Goal: Task Accomplishment & Management: Complete application form

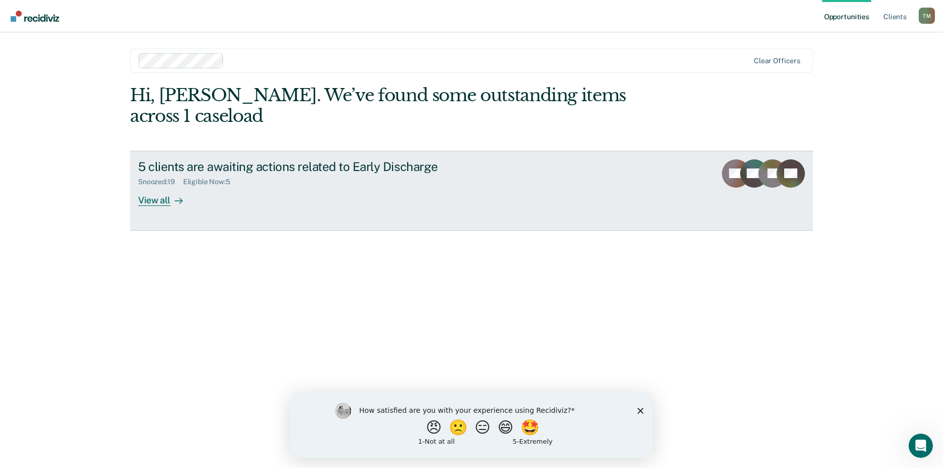
click at [147, 197] on div "View all" at bounding box center [166, 196] width 57 height 20
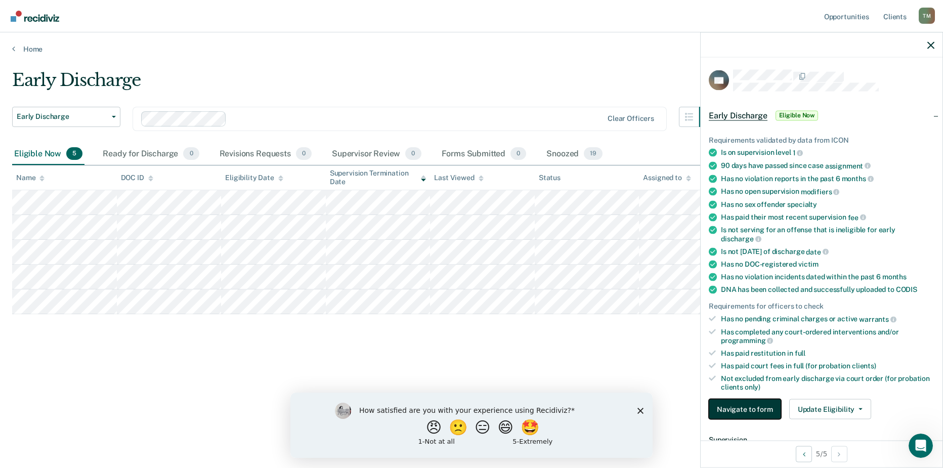
click at [763, 405] on button "Navigate to form" at bounding box center [745, 409] width 72 height 20
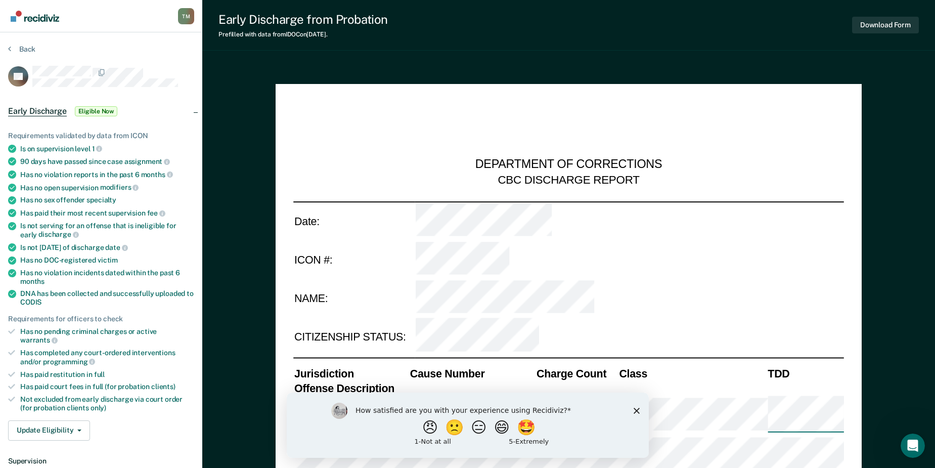
scroll to position [51, 0]
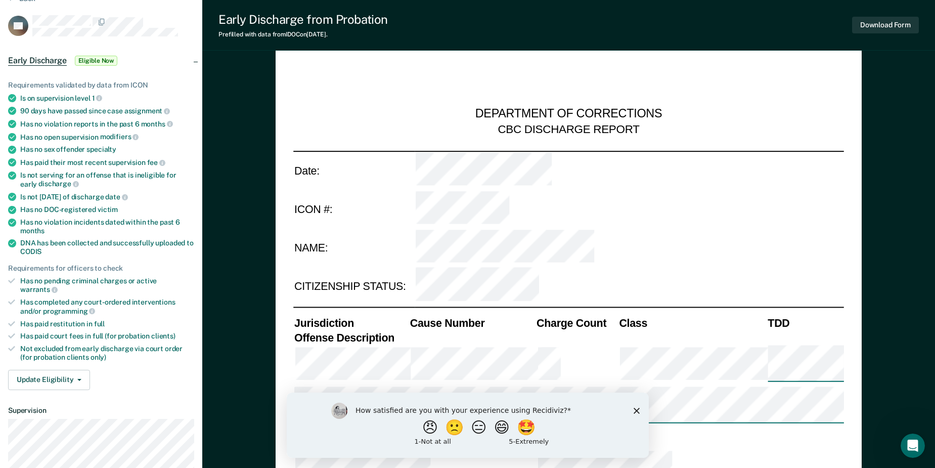
click at [636, 408] on icon "Close survey" at bounding box center [636, 410] width 6 height 6
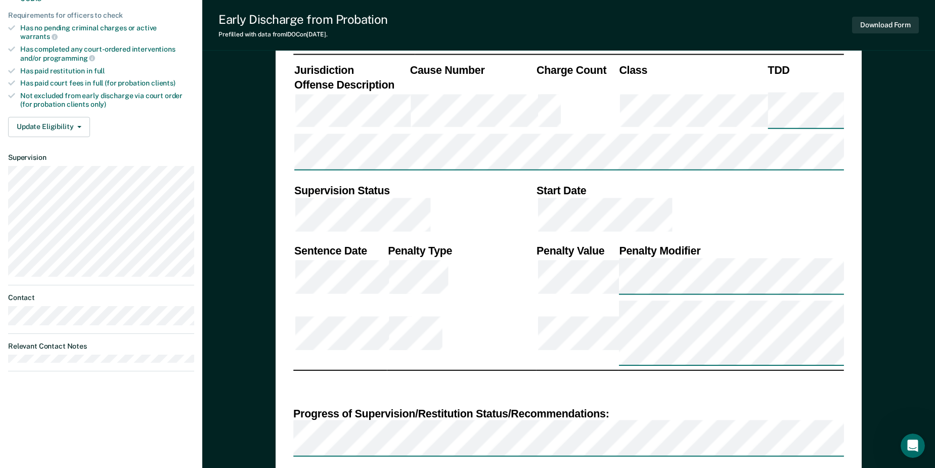
scroll to position [354, 0]
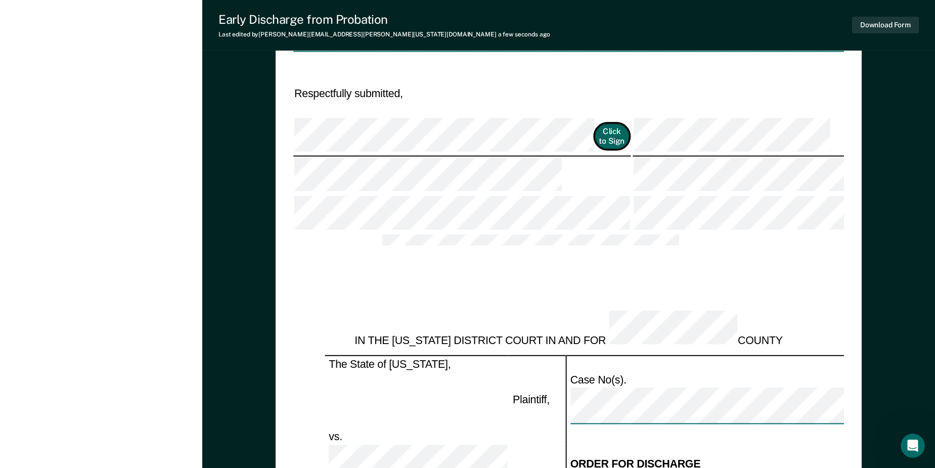
scroll to position [607, 0]
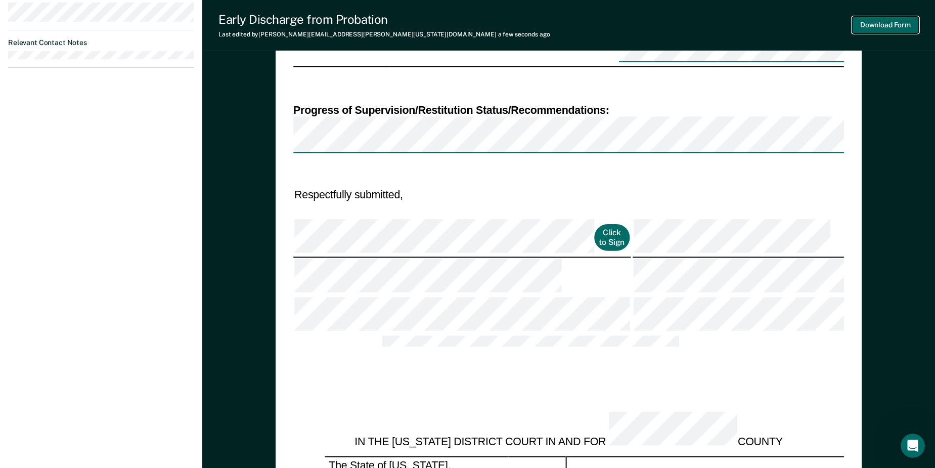
click at [895, 23] on button "Download Form" at bounding box center [885, 25] width 67 height 17
type textarea "x"
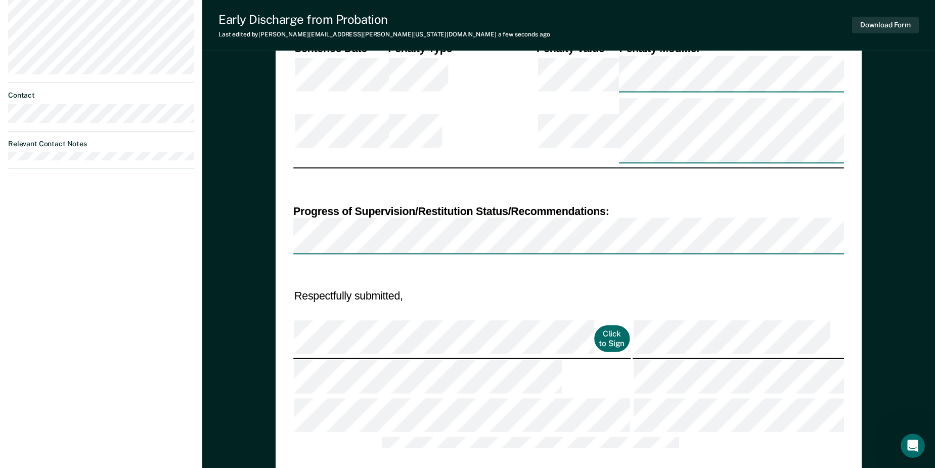
scroll to position [304, 0]
